Goal: Information Seeking & Learning: Find specific fact

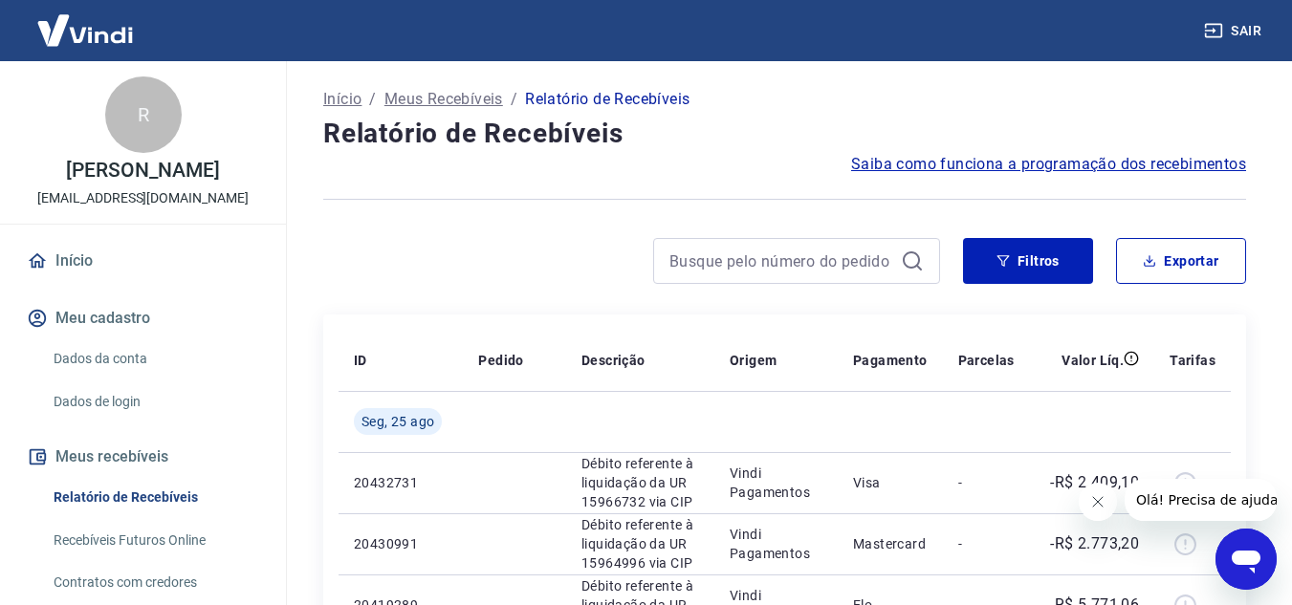
click at [1101, 498] on icon "Fechar mensagem da empresa" at bounding box center [1097, 502] width 10 height 10
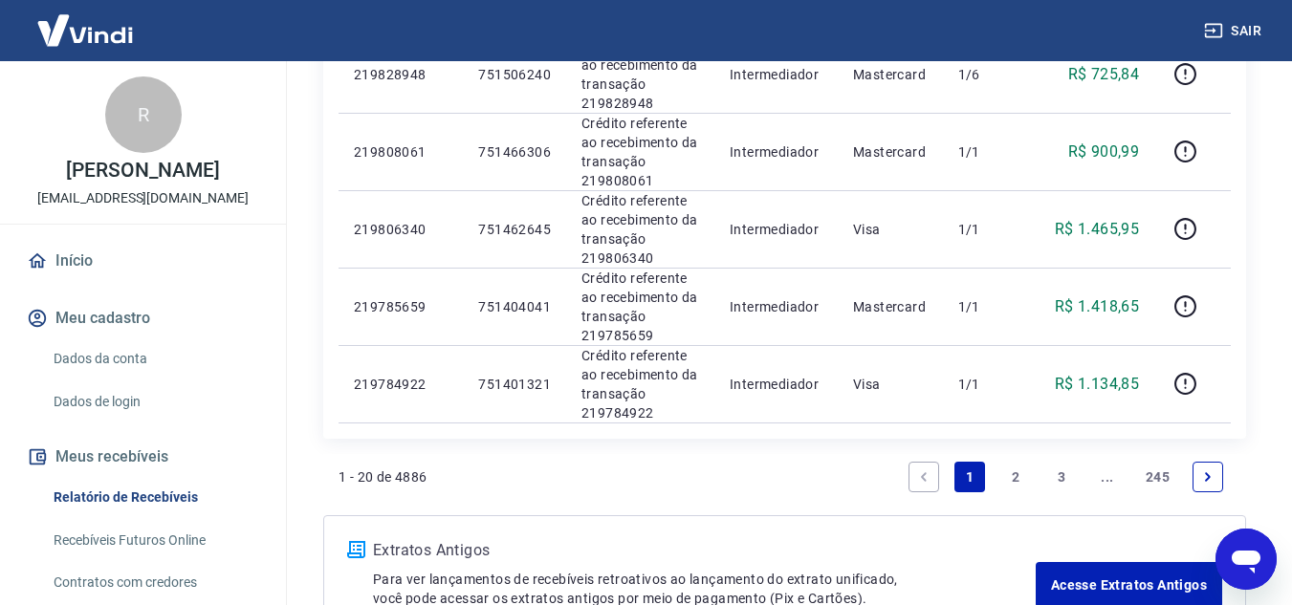
scroll to position [1659, 0]
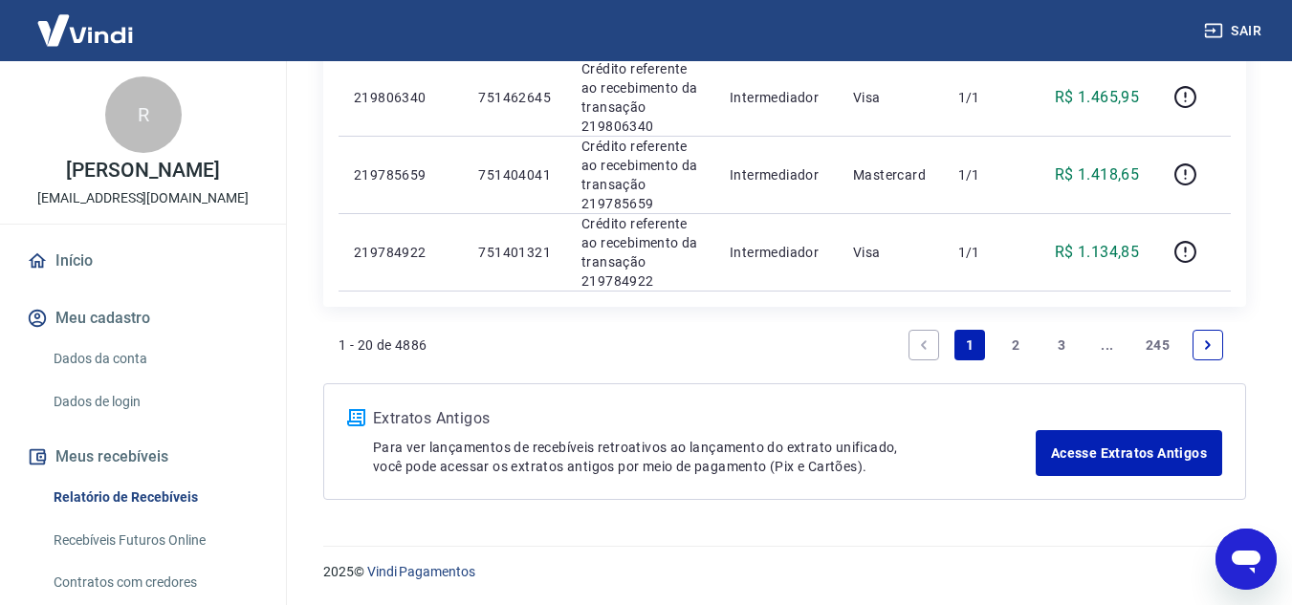
click at [1022, 338] on link "2" at bounding box center [1015, 345] width 31 height 31
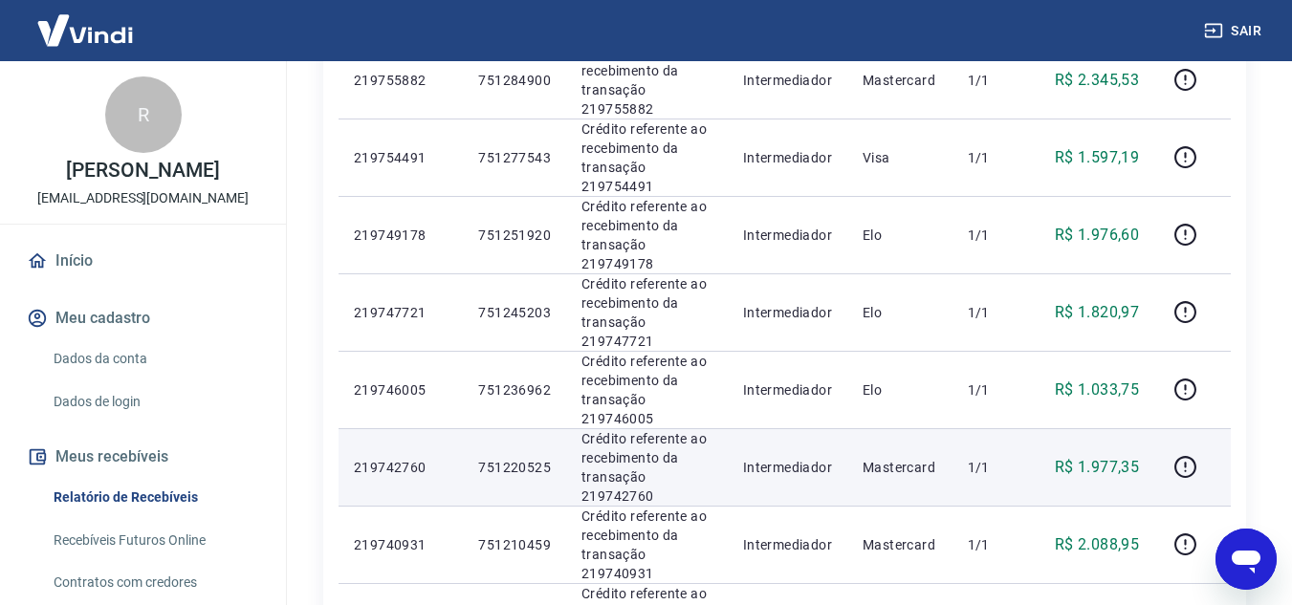
scroll to position [1711, 0]
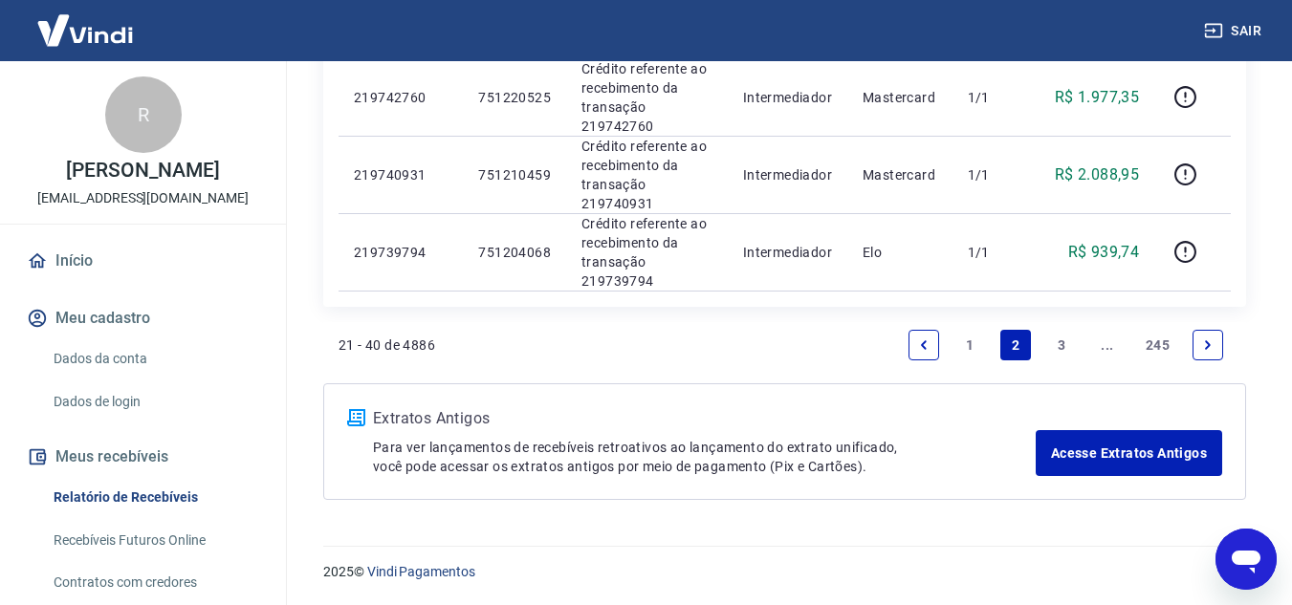
click at [1062, 342] on link "3" at bounding box center [1061, 345] width 31 height 31
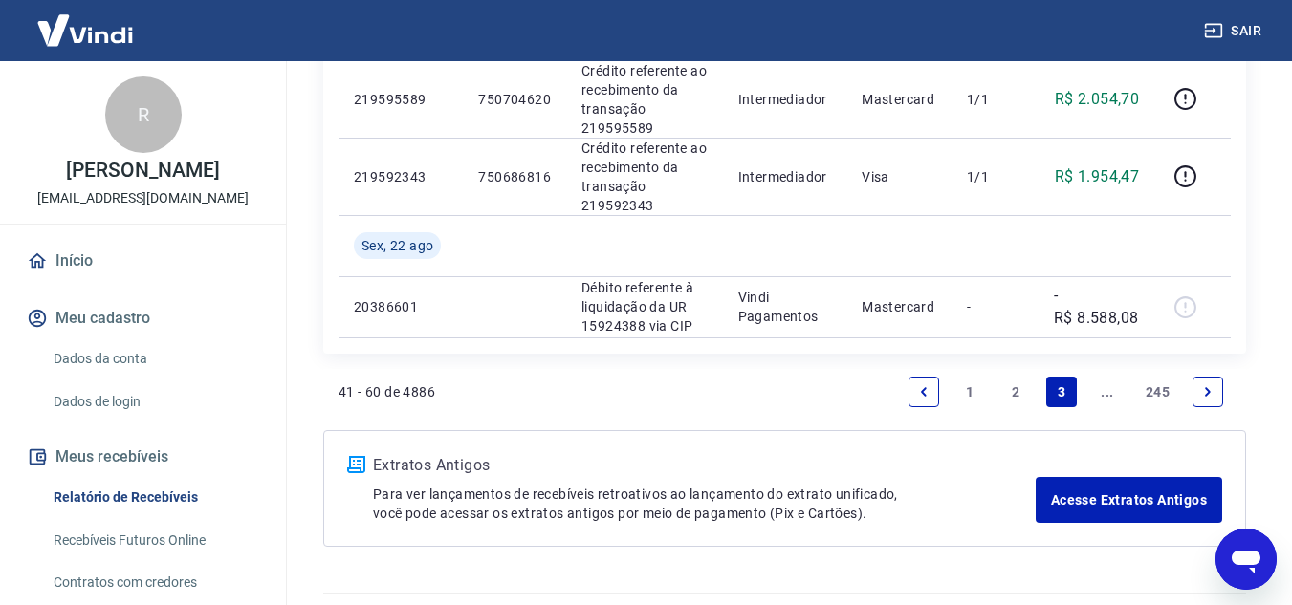
scroll to position [1817, 0]
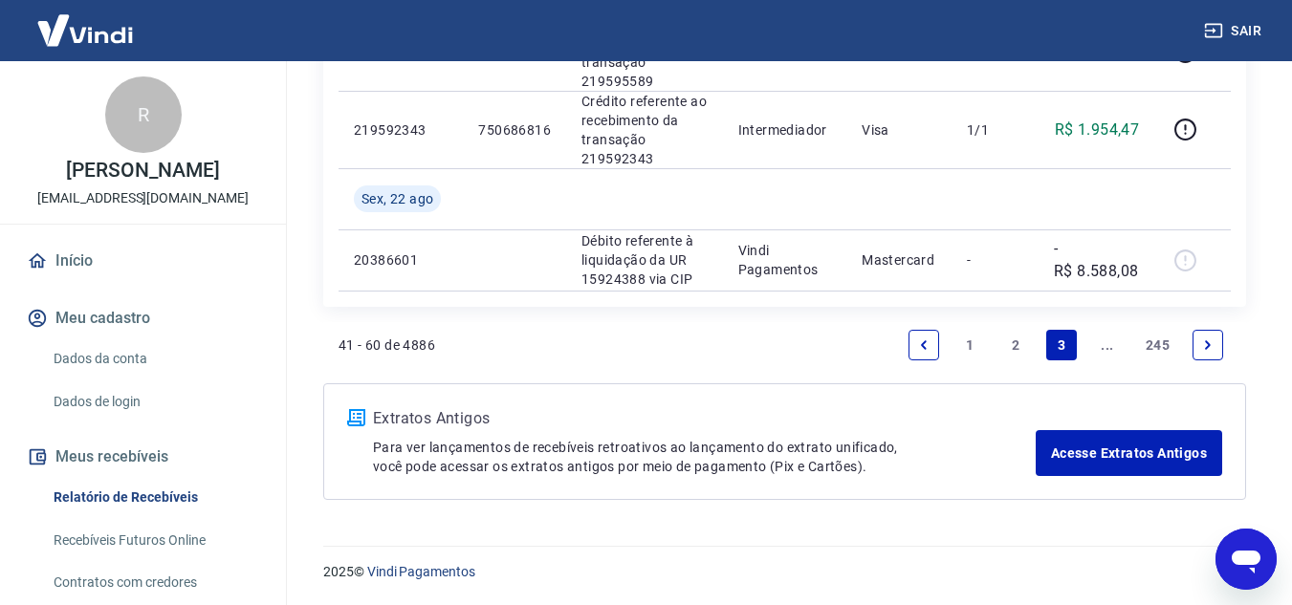
click at [982, 344] on link "1" at bounding box center [970, 345] width 31 height 31
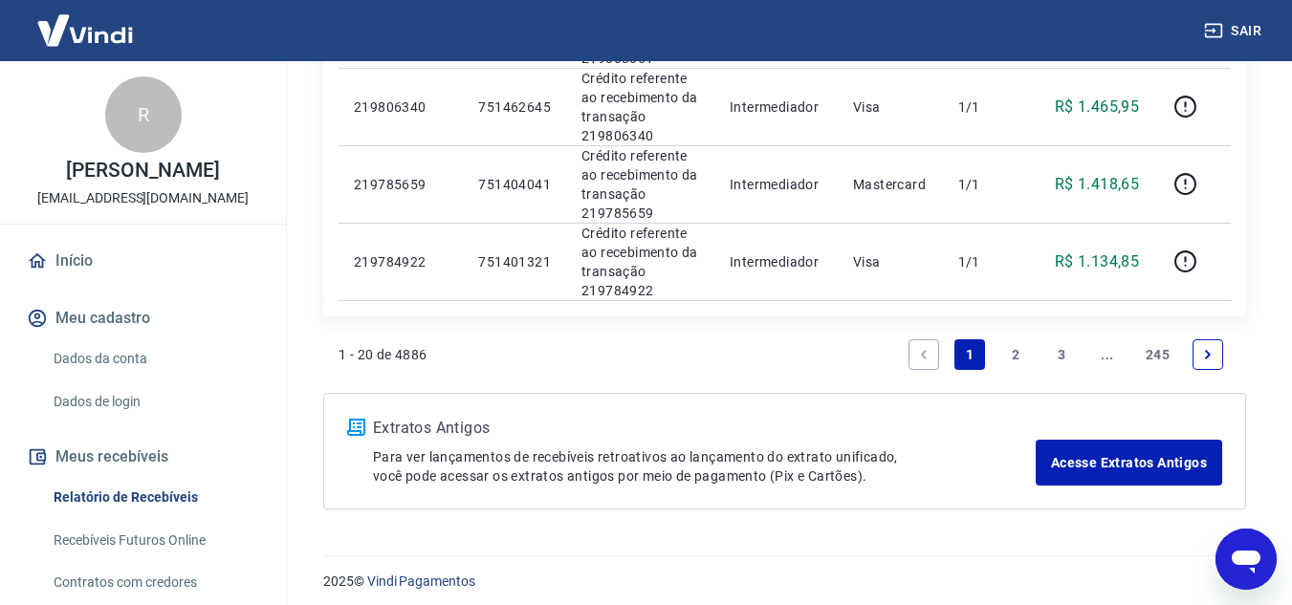
scroll to position [1659, 0]
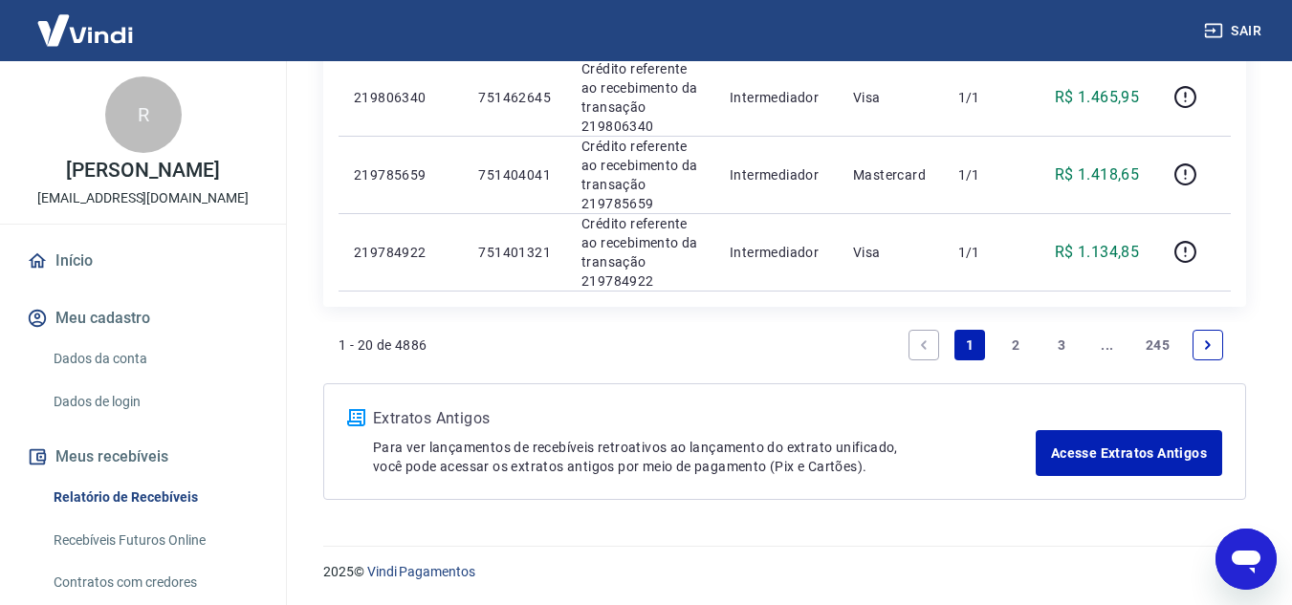
click at [1017, 348] on link "2" at bounding box center [1015, 345] width 31 height 31
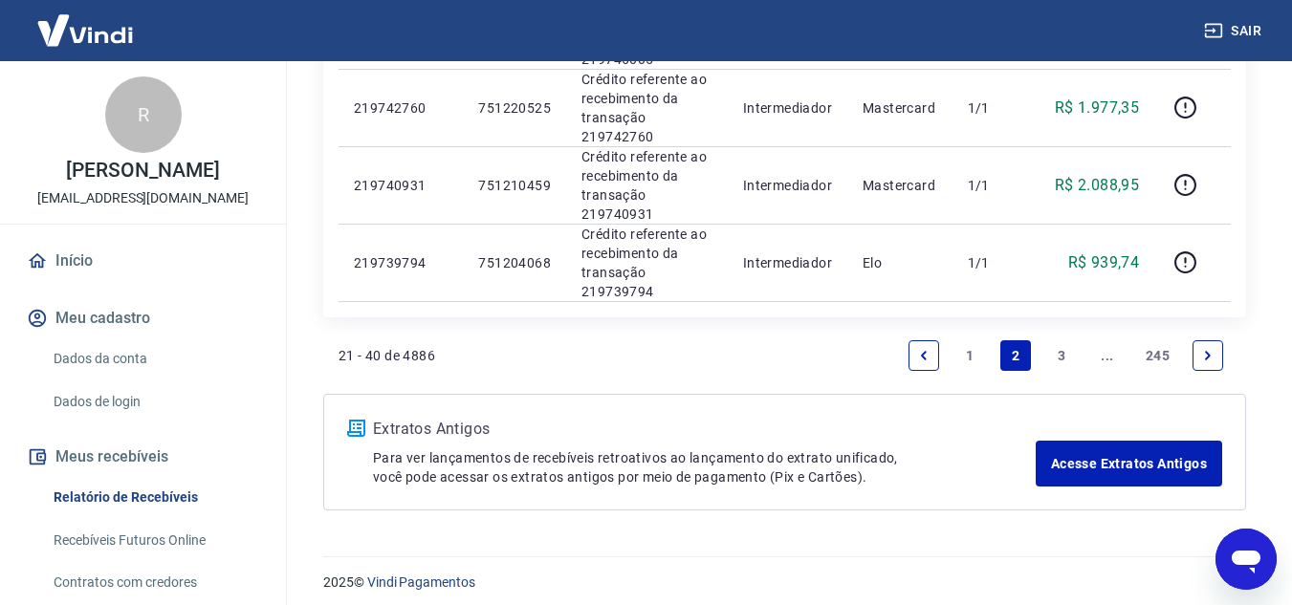
scroll to position [1711, 0]
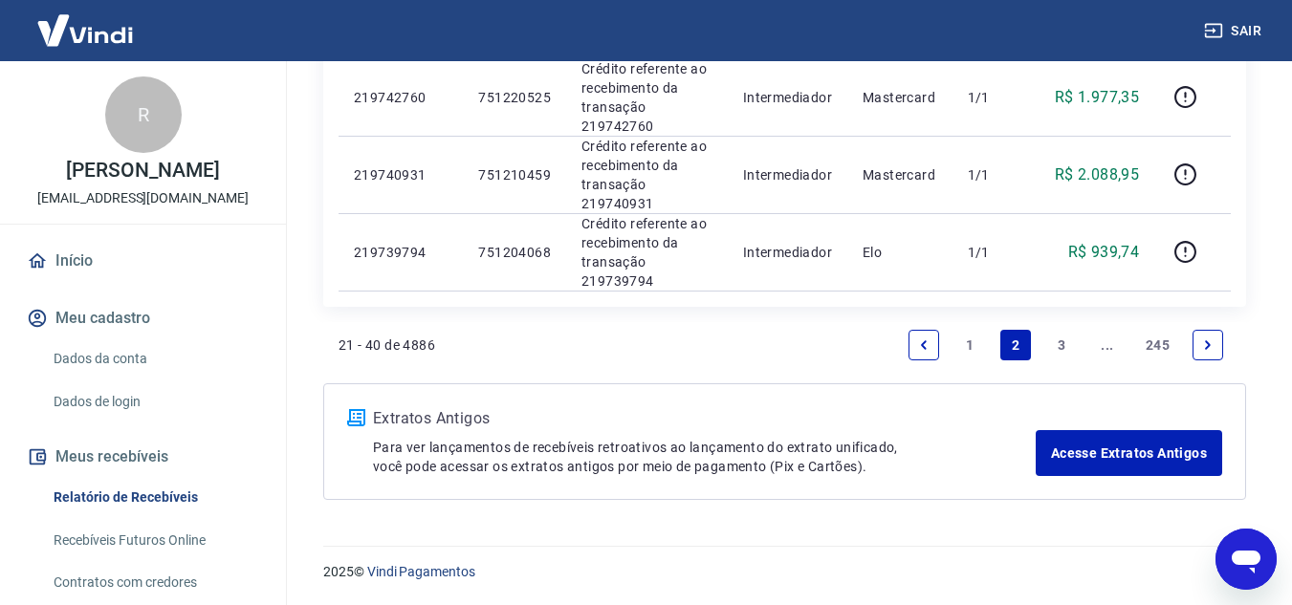
click at [1065, 345] on link "3" at bounding box center [1061, 345] width 31 height 31
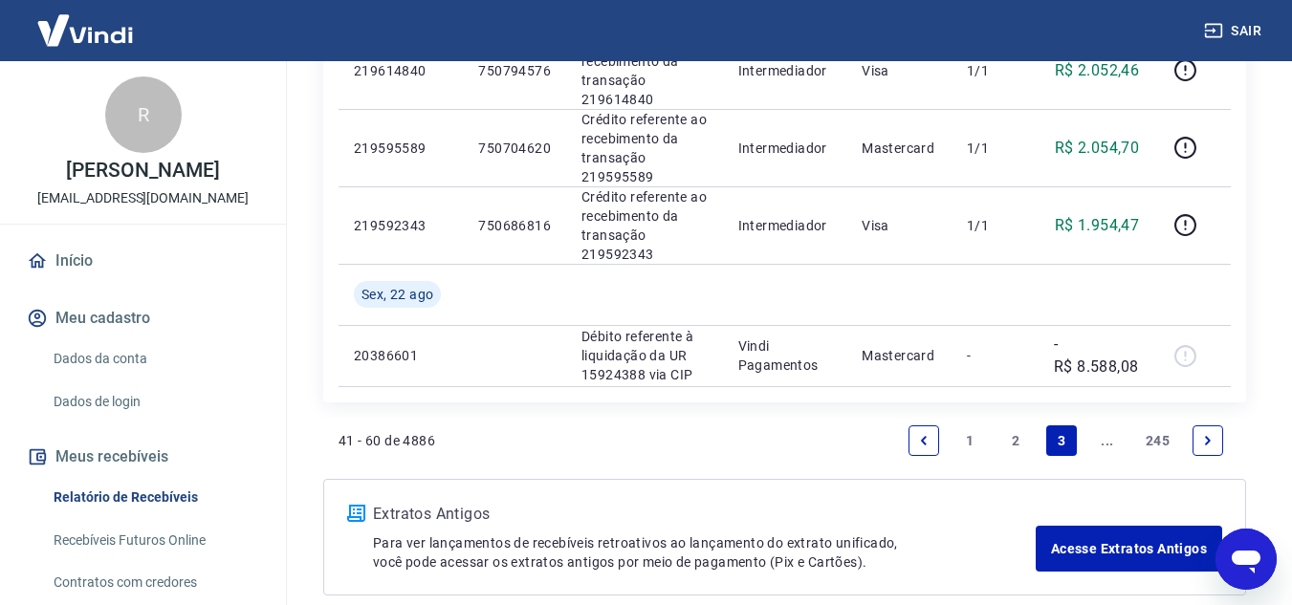
scroll to position [1817, 0]
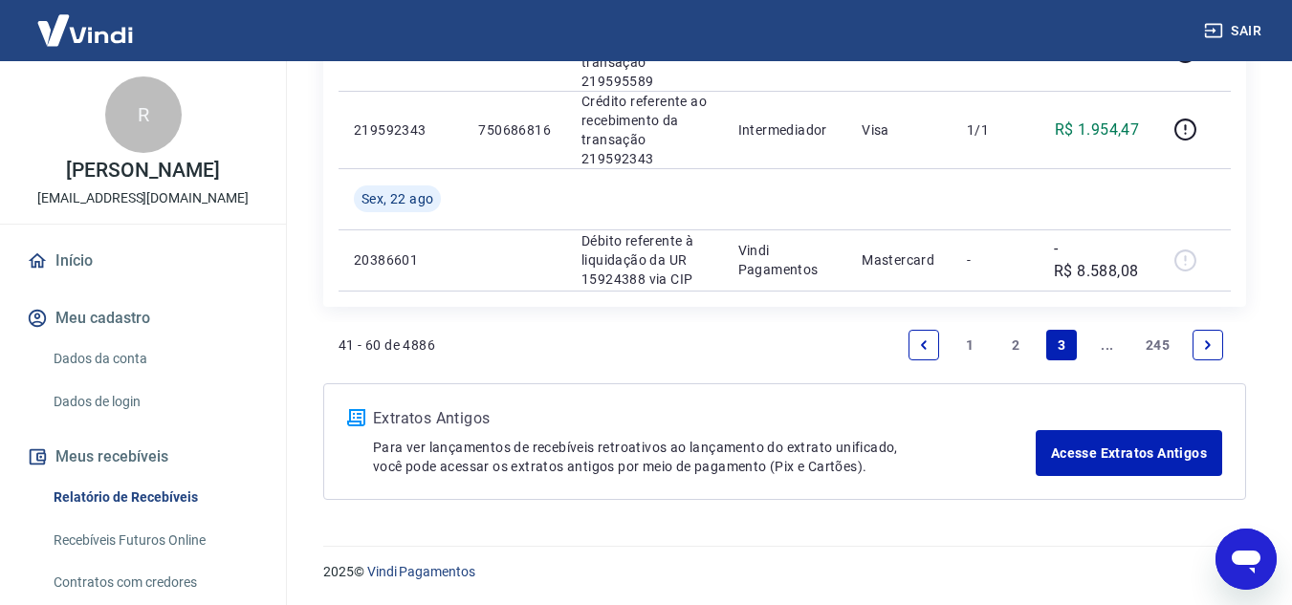
click at [1212, 344] on icon "Next page" at bounding box center [1207, 345] width 13 height 13
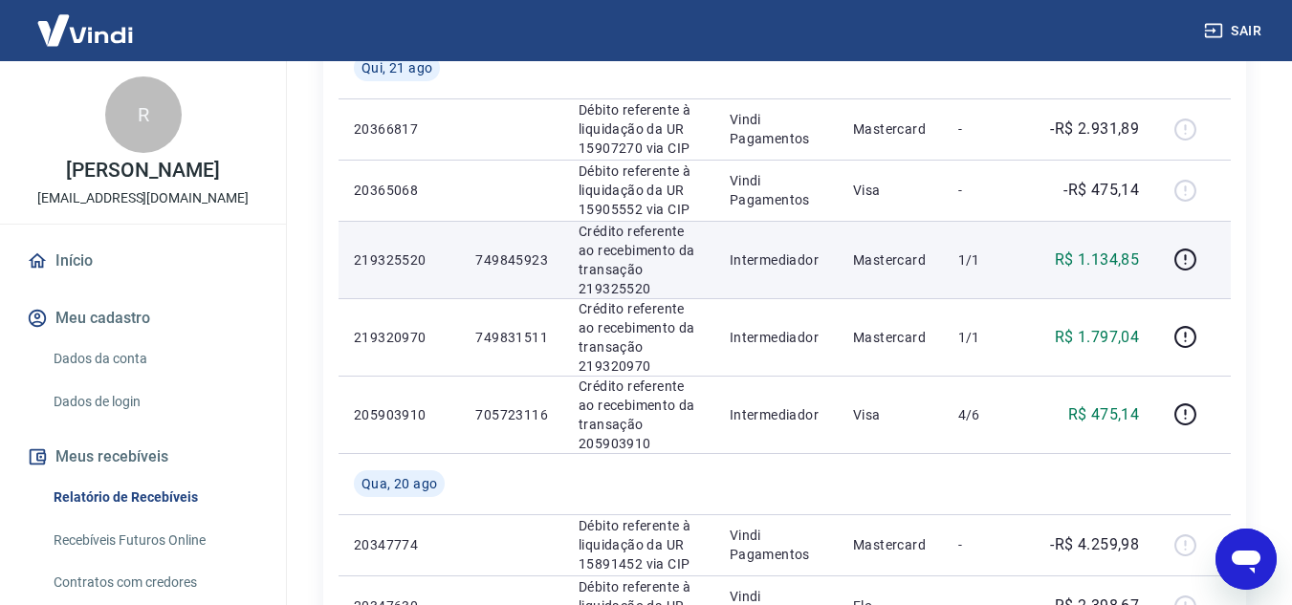
scroll to position [1052, 0]
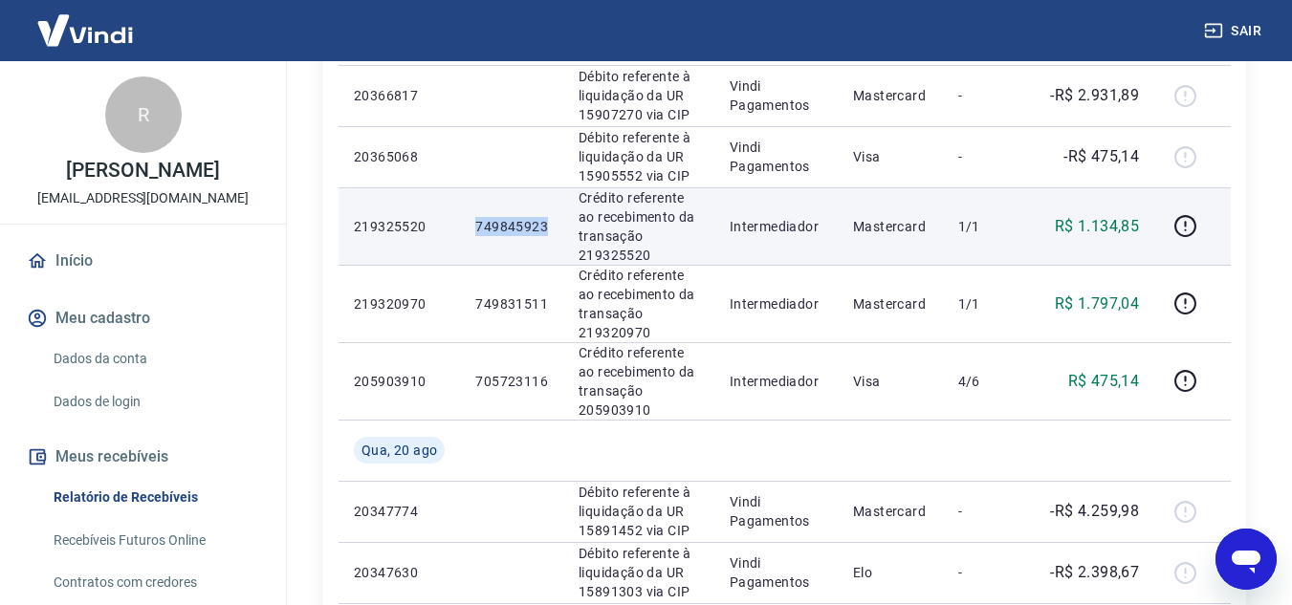
drag, startPoint x: 475, startPoint y: 222, endPoint x: 543, endPoint y: 223, distance: 67.9
click at [543, 223] on p "749845923" at bounding box center [511, 226] width 73 height 19
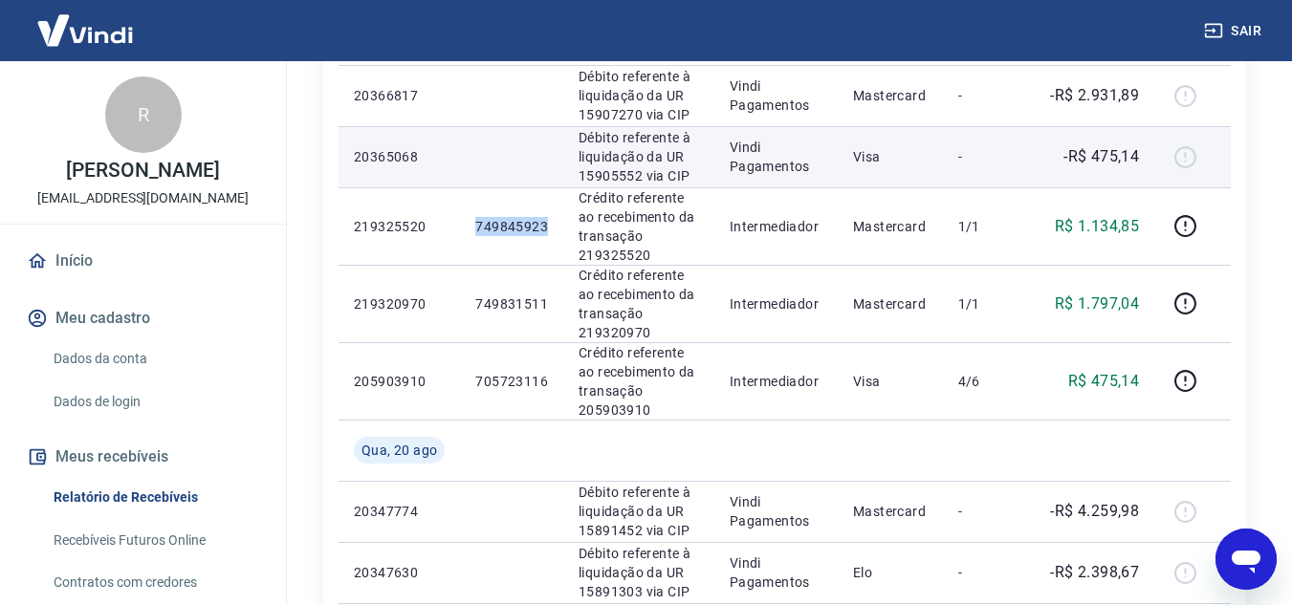
copy p "749845923"
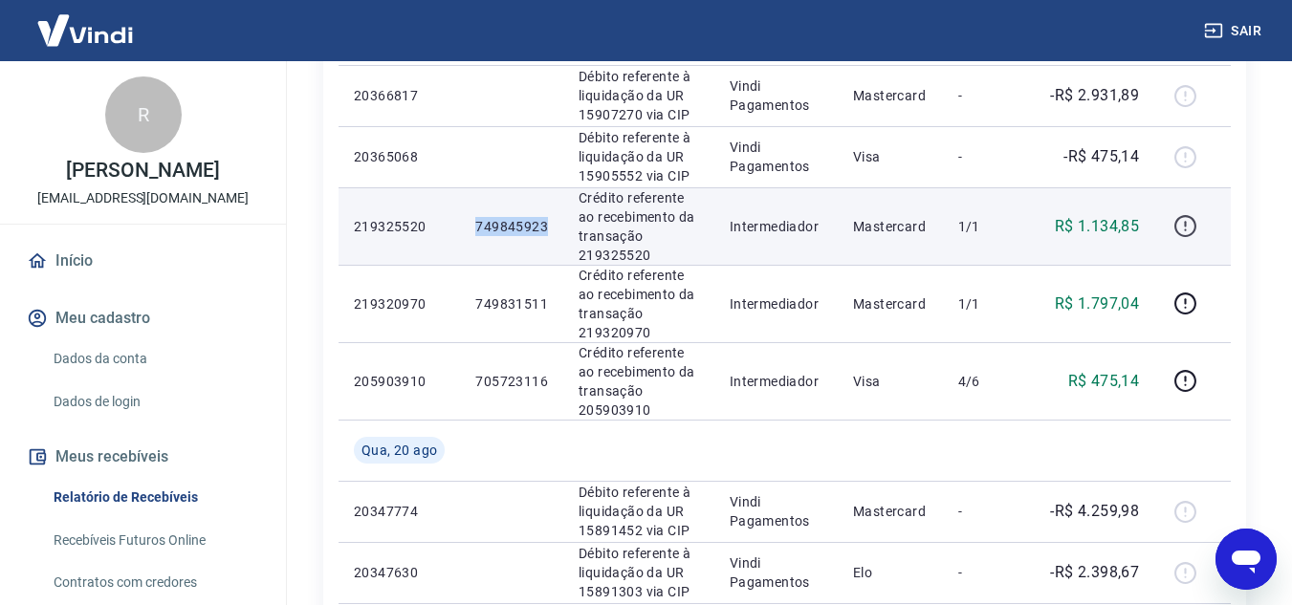
click at [1172, 222] on button "button" at bounding box center [1185, 226] width 31 height 31
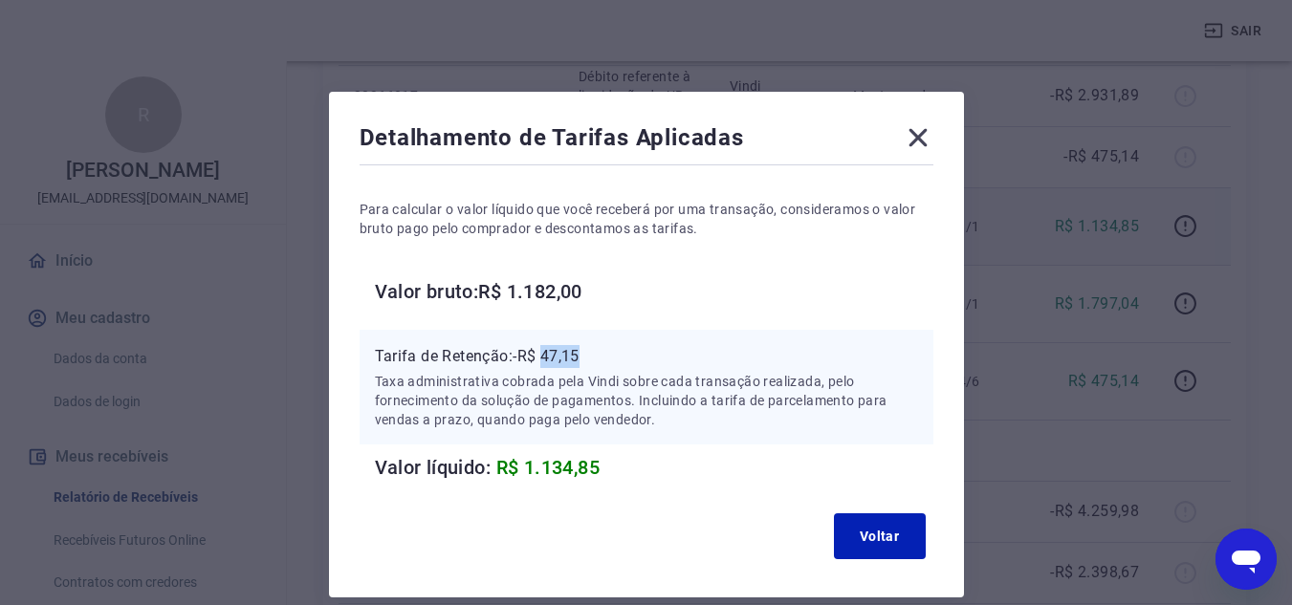
drag, startPoint x: 543, startPoint y: 356, endPoint x: 593, endPoint y: 356, distance: 49.7
click at [593, 356] on p "Tarifa de Retenção: -R$ 47,15" at bounding box center [646, 356] width 543 height 23
copy p "47,15"
click at [918, 143] on icon at bounding box center [918, 137] width 31 height 31
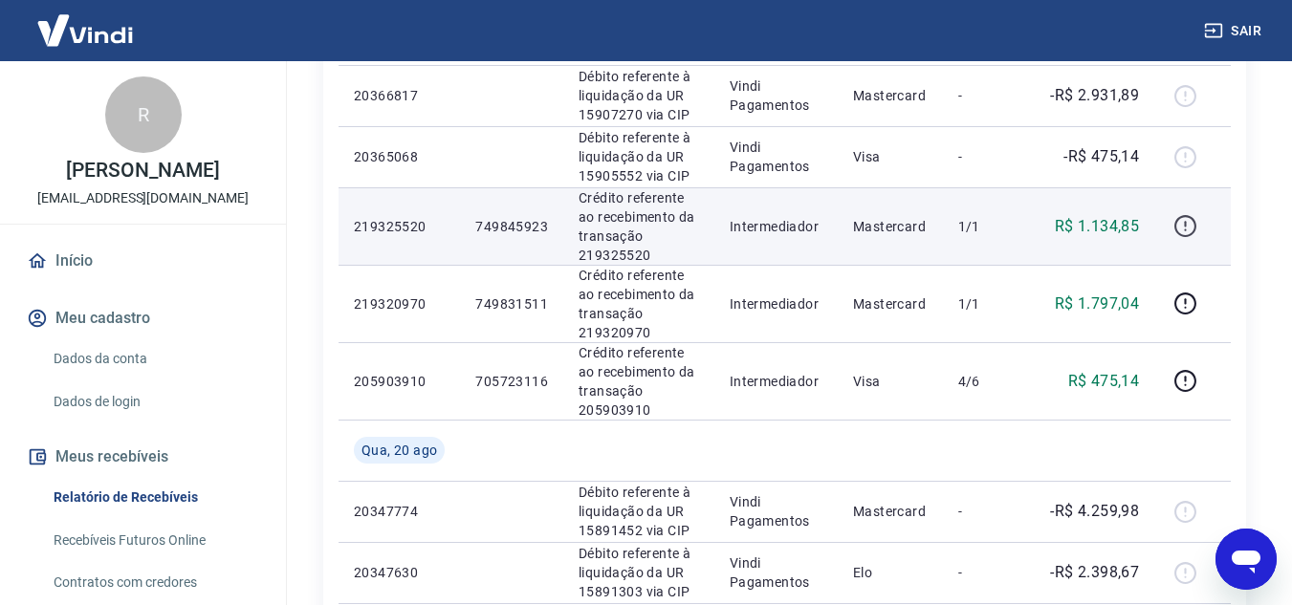
click at [1181, 223] on icon "button" at bounding box center [1186, 226] width 24 height 24
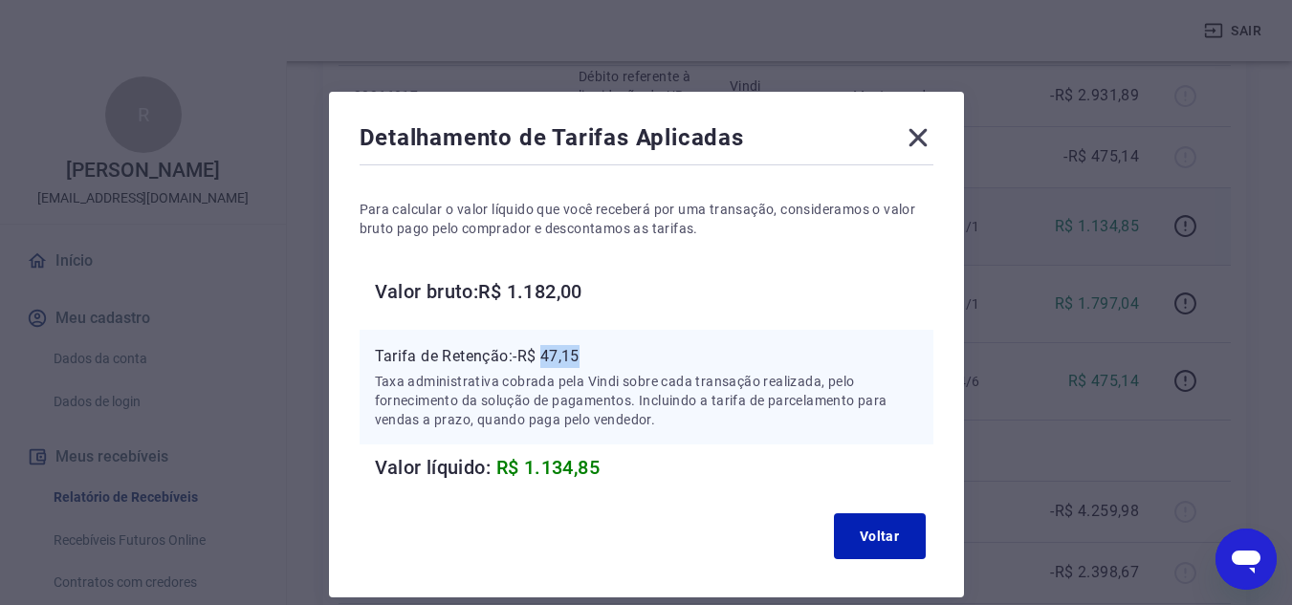
drag, startPoint x: 544, startPoint y: 357, endPoint x: 604, endPoint y: 357, distance: 59.3
click at [604, 357] on p "Tarifa de Retenção: -R$ 47,15" at bounding box center [646, 356] width 543 height 23
copy p "47,15"
click at [912, 146] on icon at bounding box center [918, 137] width 31 height 31
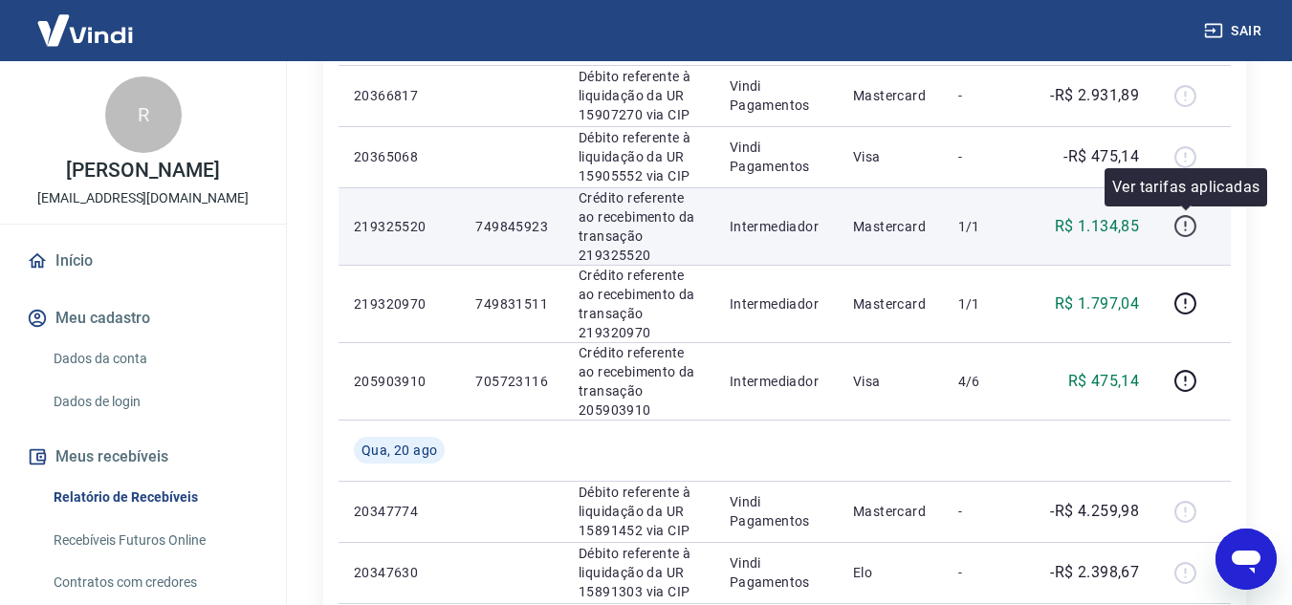
click at [1182, 227] on icon "button" at bounding box center [1186, 226] width 24 height 24
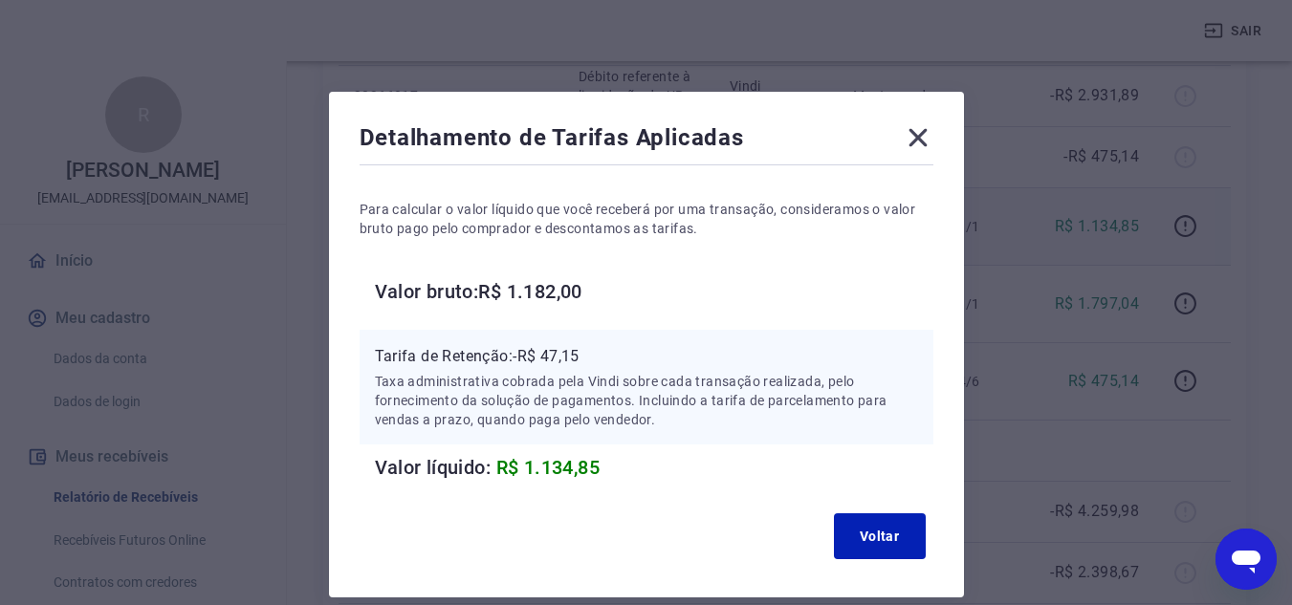
click at [899, 137] on div "Detalhamento de Tarifas Aplicadas" at bounding box center [647, 141] width 574 height 38
click at [915, 134] on icon at bounding box center [918, 138] width 18 height 18
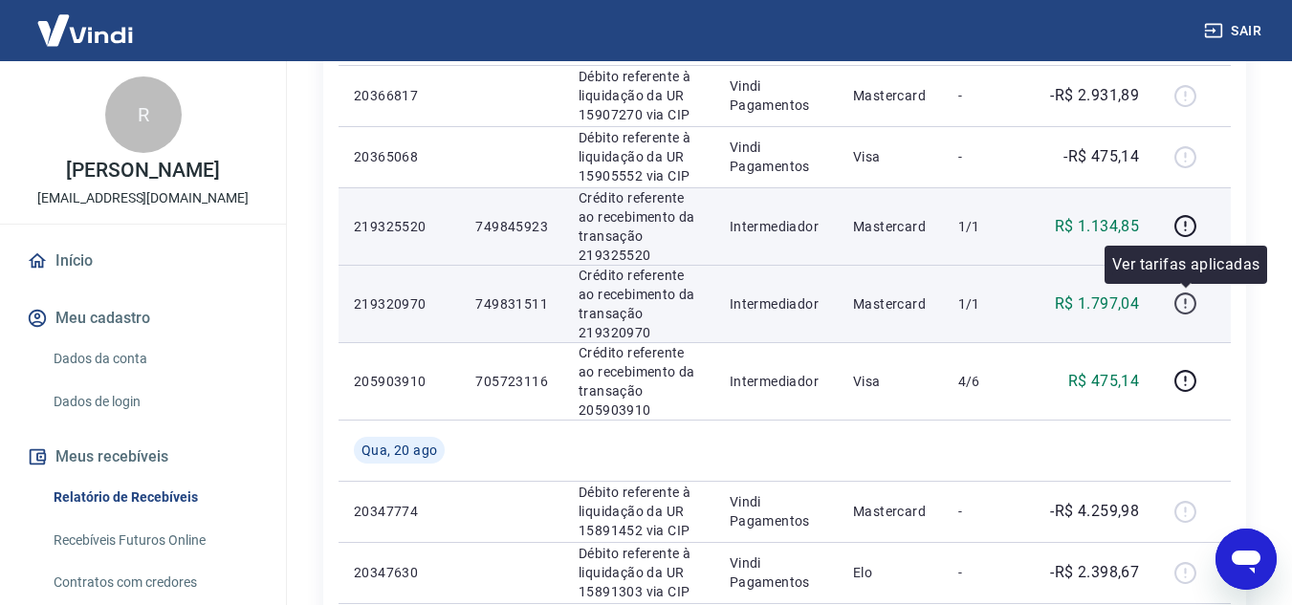
click at [1191, 302] on icon "button" at bounding box center [1186, 304] width 24 height 24
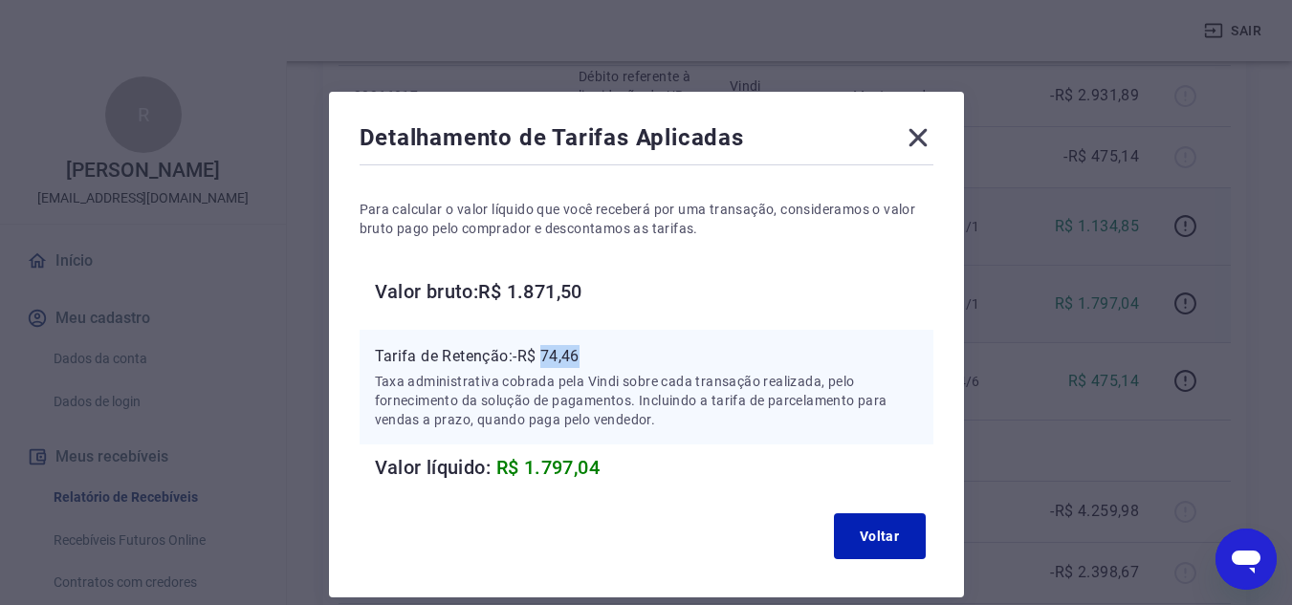
drag, startPoint x: 562, startPoint y: 352, endPoint x: 598, endPoint y: 352, distance: 35.4
click at [598, 352] on p "Tarifa de Retenção: -R$ 74,46" at bounding box center [646, 356] width 543 height 23
copy p "74,46"
click at [922, 141] on icon at bounding box center [918, 138] width 18 height 18
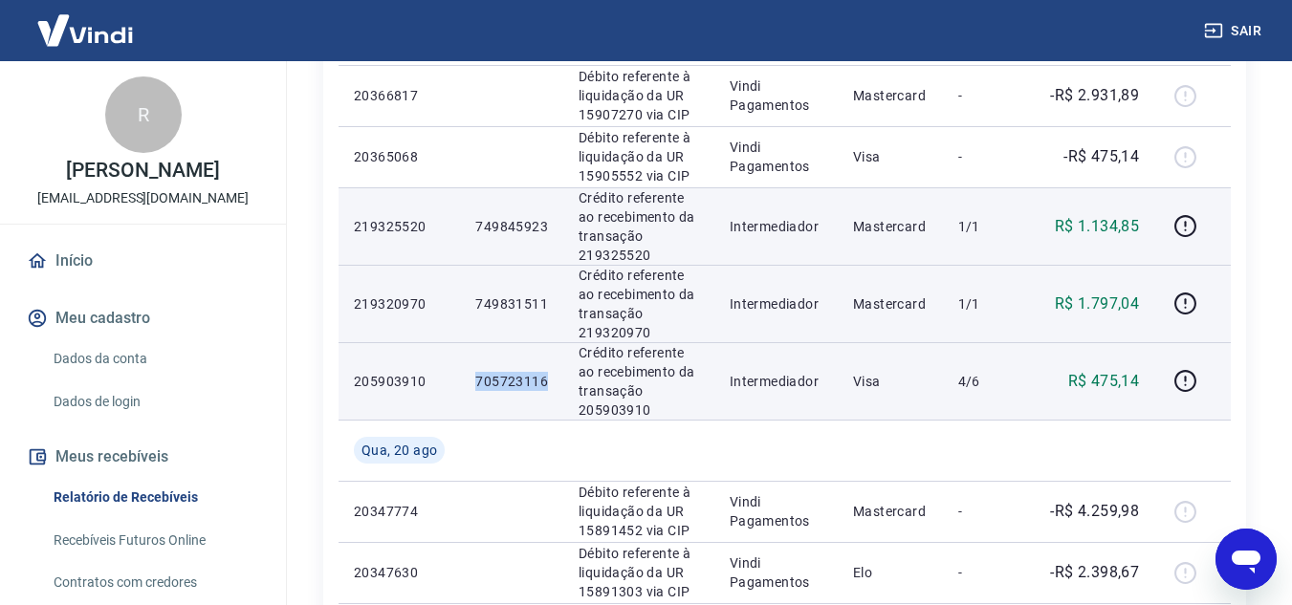
drag, startPoint x: 476, startPoint y: 381, endPoint x: 553, endPoint y: 382, distance: 76.5
click at [553, 382] on td "705723116" at bounding box center [511, 380] width 103 height 77
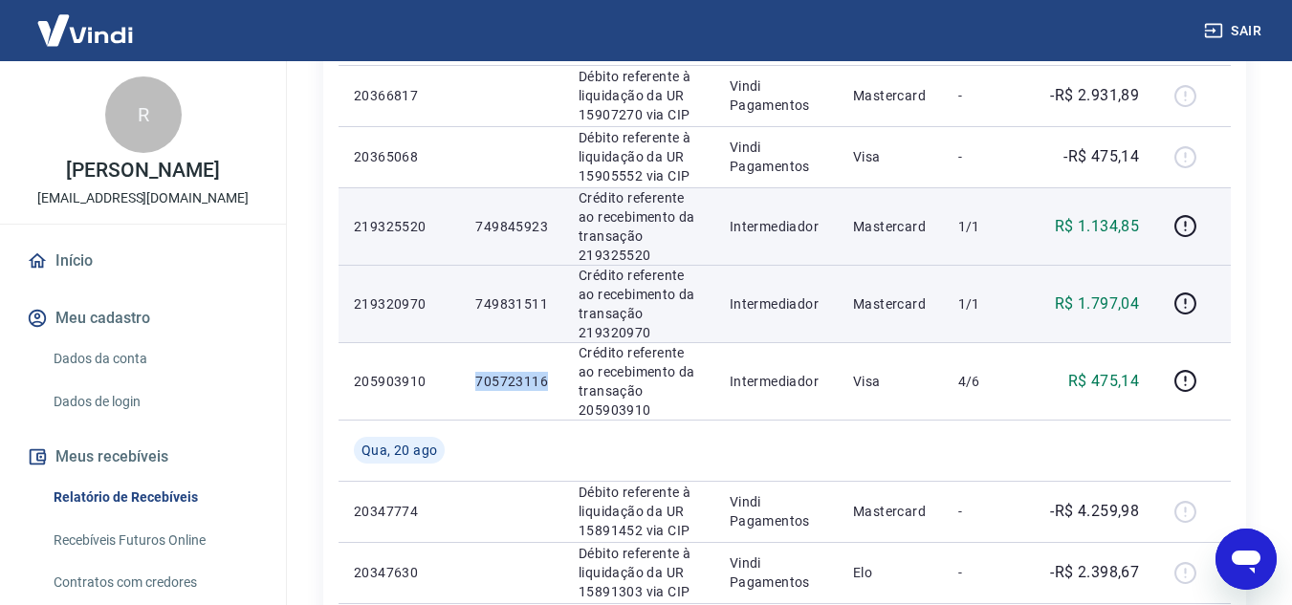
copy p "705723116"
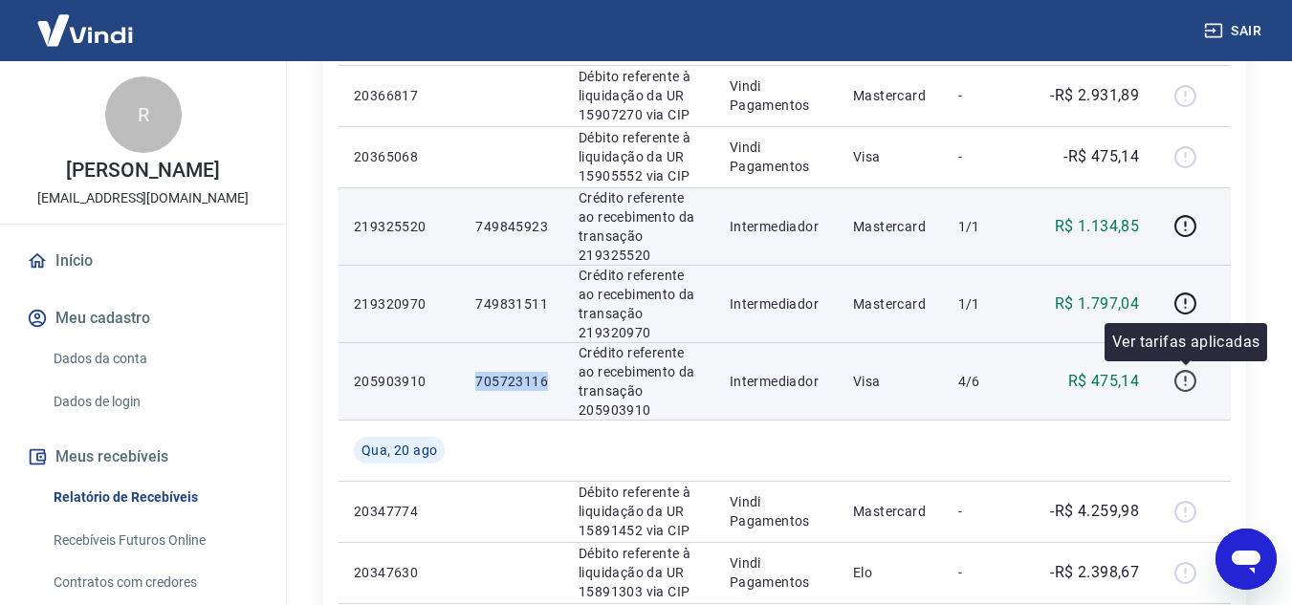
click at [1187, 375] on icon "button" at bounding box center [1186, 381] width 24 height 24
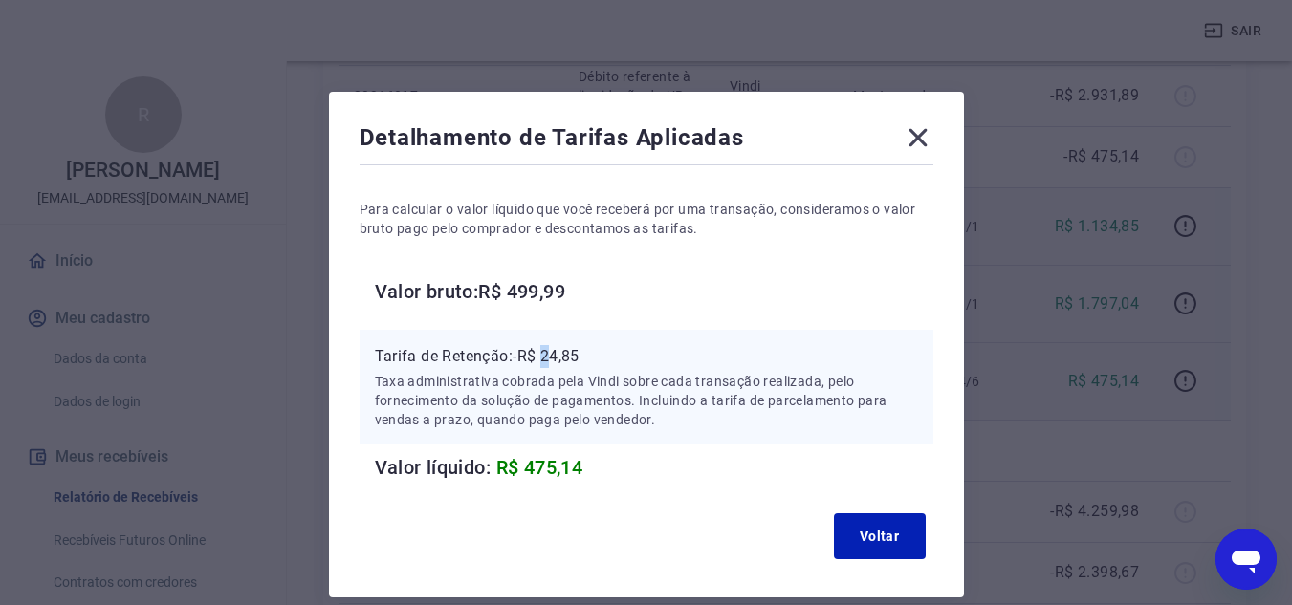
click at [549, 355] on p "Tarifa de Retenção: -R$ 24,85" at bounding box center [646, 356] width 543 height 23
click at [548, 355] on p "Tarifa de Retenção: -R$ 24,85" at bounding box center [646, 356] width 543 height 23
drag, startPoint x: 545, startPoint y: 354, endPoint x: 584, endPoint y: 360, distance: 39.6
click at [584, 360] on p "Tarifa de Retenção: -R$ 24,85" at bounding box center [646, 356] width 543 height 23
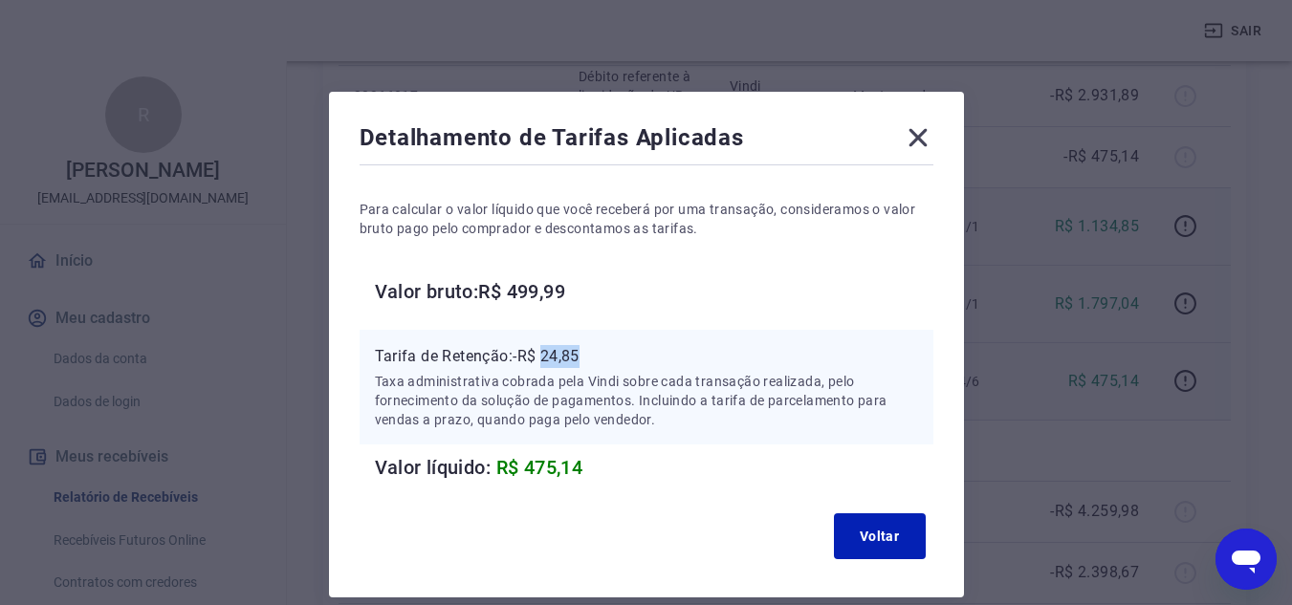
copy p "24,85"
click at [921, 133] on icon at bounding box center [918, 138] width 18 height 18
